Goal: Task Accomplishment & Management: Manage account settings

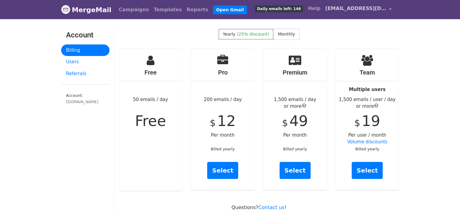
click at [388, 9] on link "[EMAIL_ADDRESS][DOMAIN_NAME]" at bounding box center [358, 9] width 71 height 14
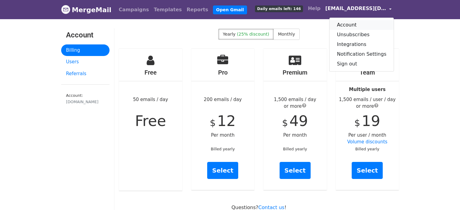
click at [357, 26] on link "Account" at bounding box center [361, 25] width 64 height 10
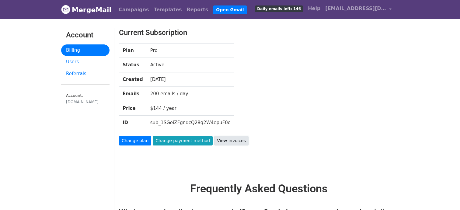
click at [229, 138] on link "View invoices" at bounding box center [231, 140] width 34 height 9
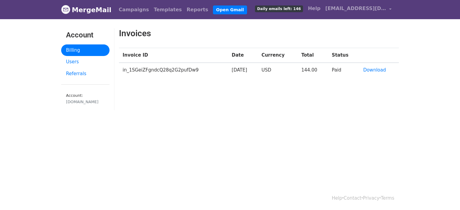
click at [80, 50] on link "Billing" at bounding box center [85, 50] width 48 height 12
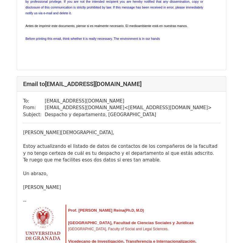
scroll to position [1944, 0]
